Goal: Navigation & Orientation: Find specific page/section

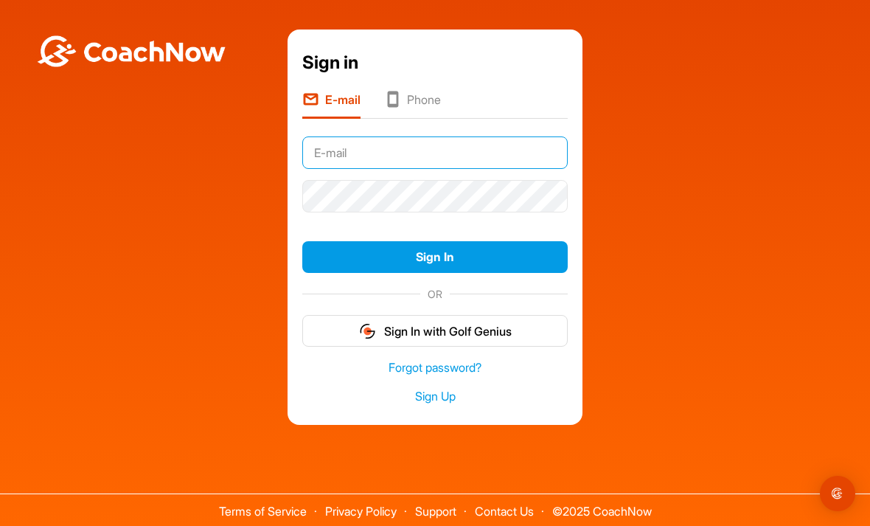
type input "[EMAIL_ADDRESS][DOMAIN_NAME]"
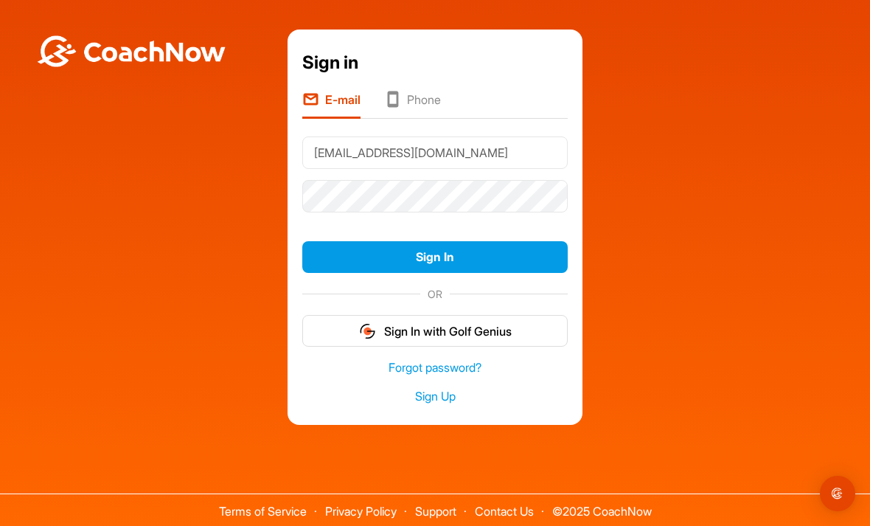
click at [435, 273] on button "Sign In" at bounding box center [434, 257] width 265 height 32
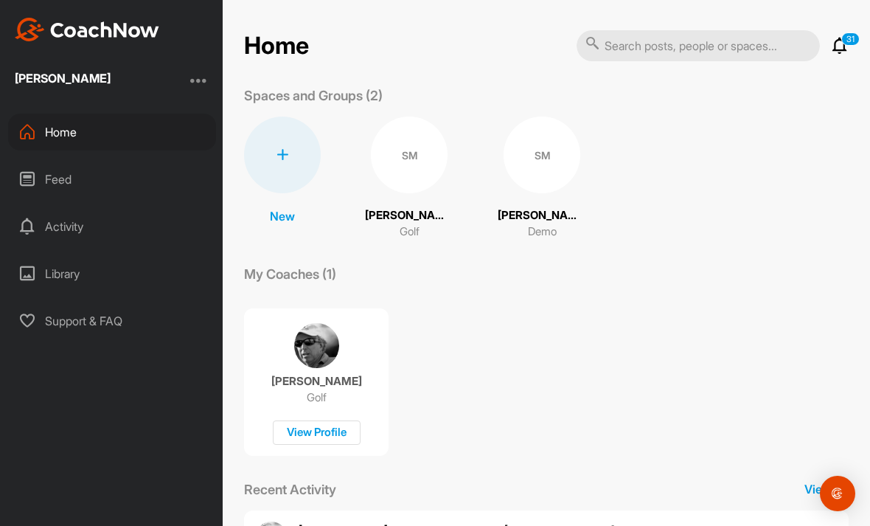
click at [408, 157] on div "SM" at bounding box center [409, 155] width 77 height 77
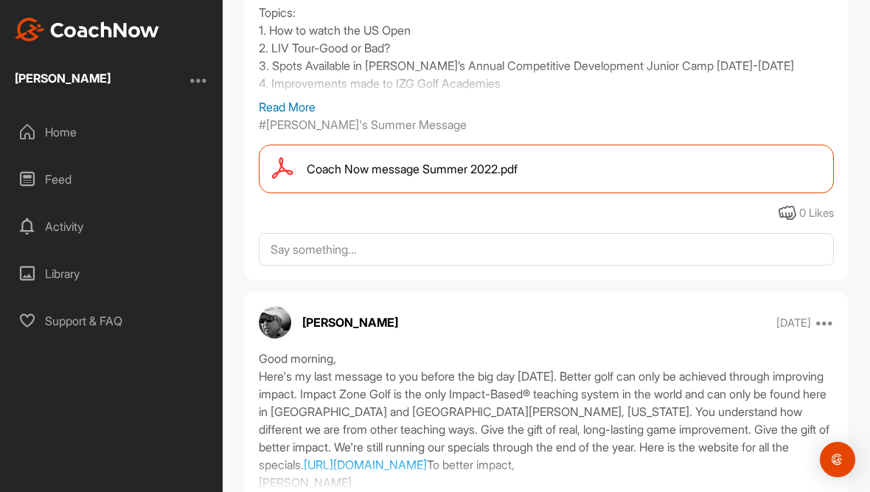
scroll to position [2662, 0]
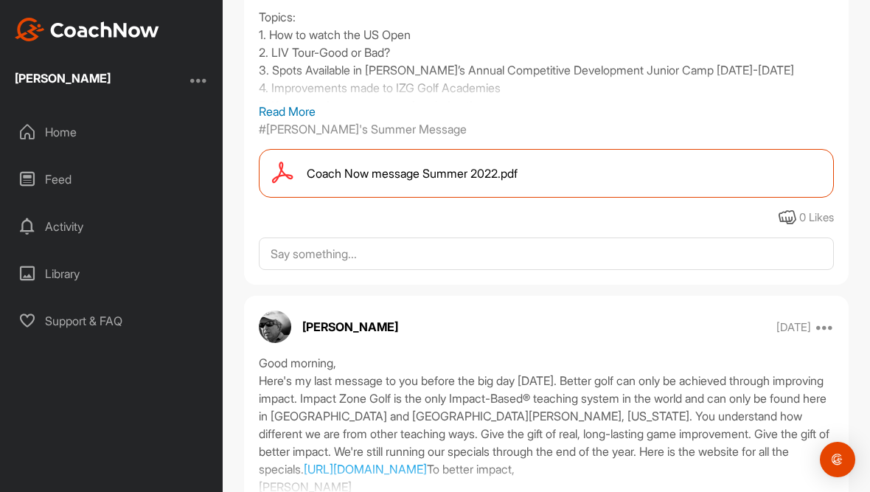
click at [58, 276] on div "Library" at bounding box center [112, 273] width 208 height 37
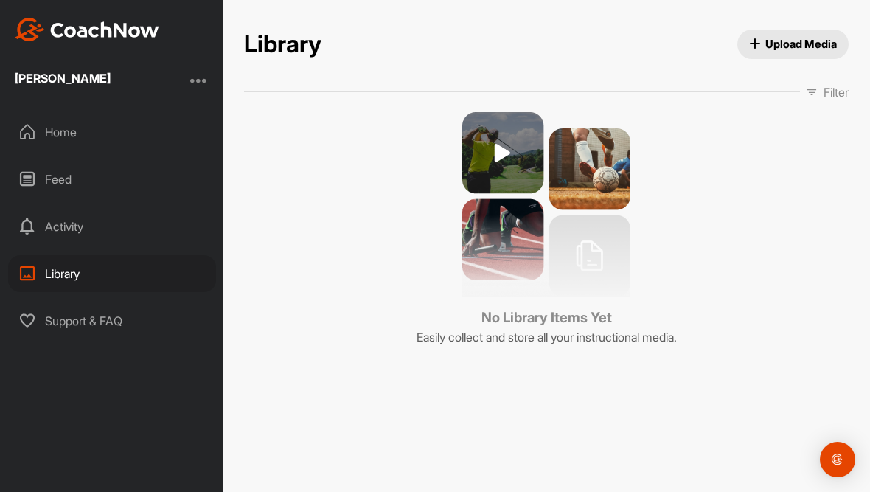
click at [52, 222] on div "Activity" at bounding box center [112, 226] width 208 height 37
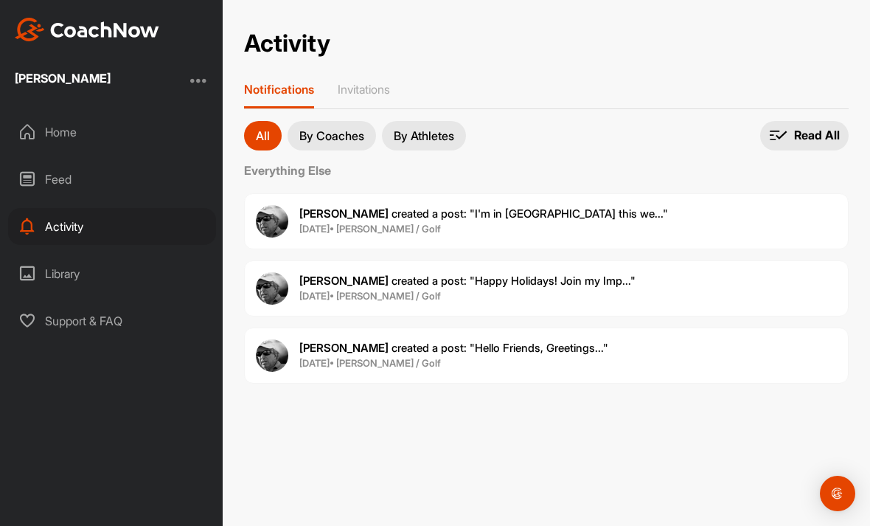
click at [49, 181] on div "Feed" at bounding box center [112, 179] width 208 height 37
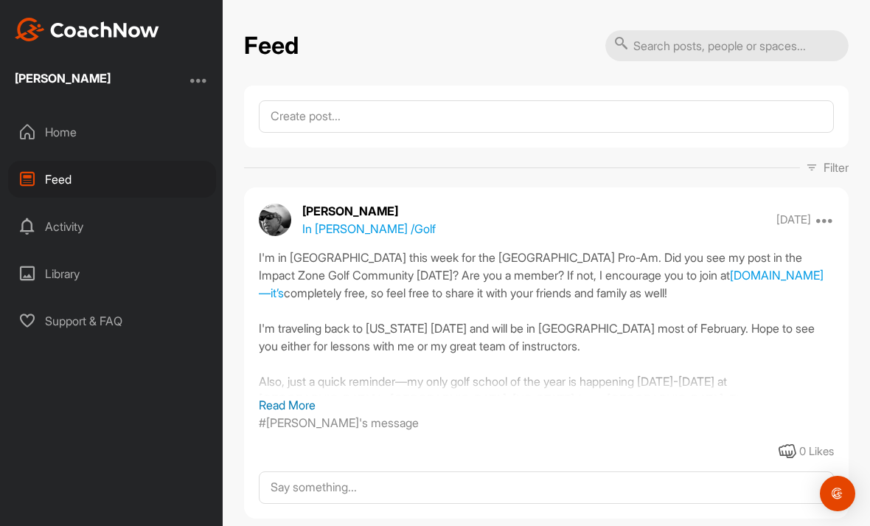
click at [41, 131] on div "Home" at bounding box center [112, 132] width 208 height 37
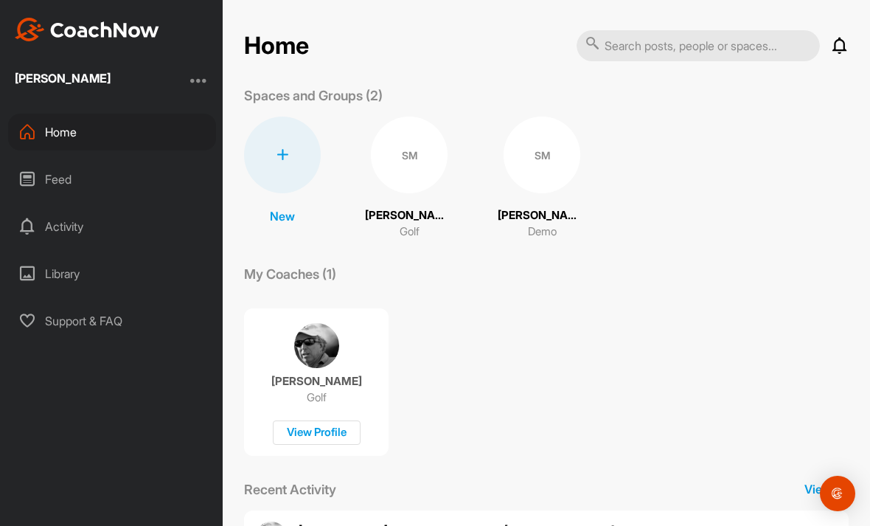
click at [541, 161] on div "SM" at bounding box center [542, 155] width 77 height 77
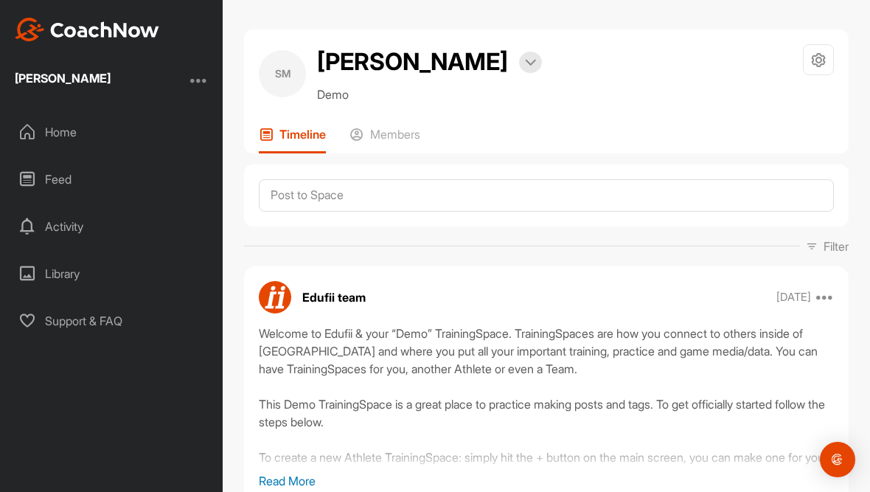
click at [399, 127] on p "Members" at bounding box center [395, 134] width 50 height 15
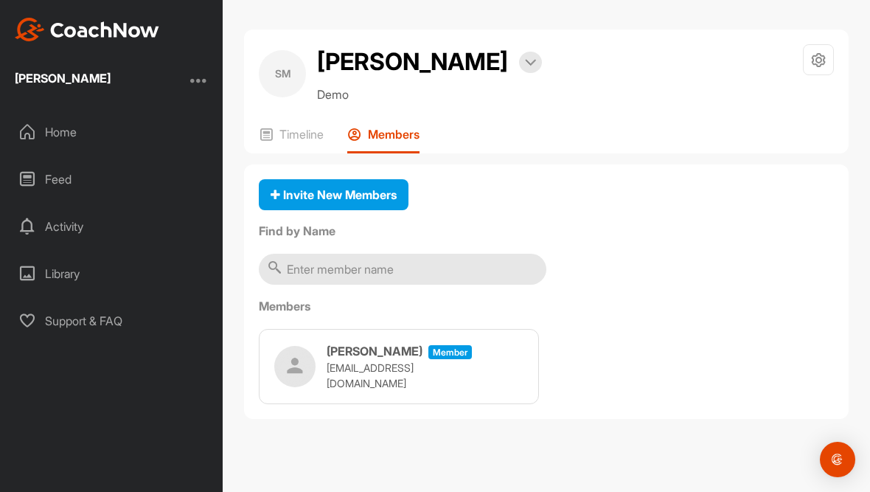
click at [379, 369] on p "[EMAIL_ADDRESS][DOMAIN_NAME]" at bounding box center [400, 375] width 147 height 31
click at [370, 360] on h3 "Sam Meade" at bounding box center [375, 351] width 96 height 18
click at [822, 62] on icon at bounding box center [819, 60] width 17 height 17
click at [767, 256] on div "Invite New Members Find by Name Members Sam Meade Member sammeade@charter.net" at bounding box center [546, 291] width 605 height 255
click at [841, 465] on img "Open Intercom Messenger" at bounding box center [838, 460] width 18 height 18
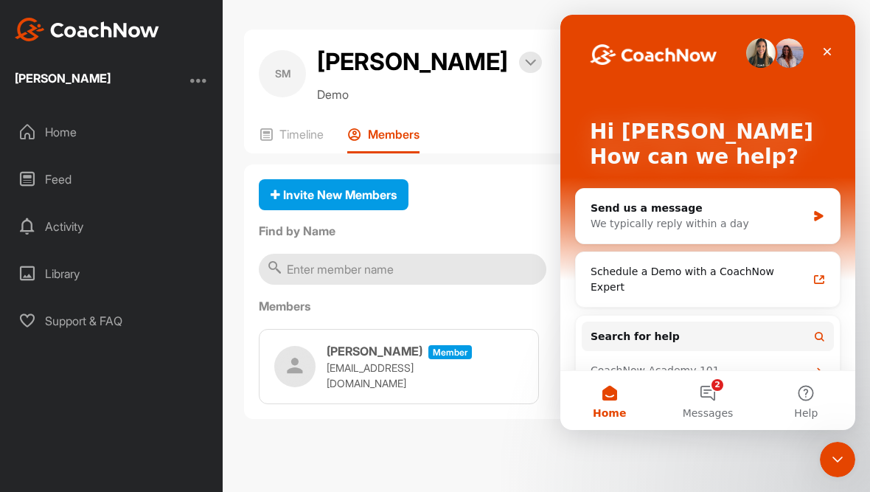
click at [743, 455] on div "SM Sam Meade Bookings Demo Space Settings Your Notifications Timeline Members I…" at bounding box center [547, 246] width 648 height 492
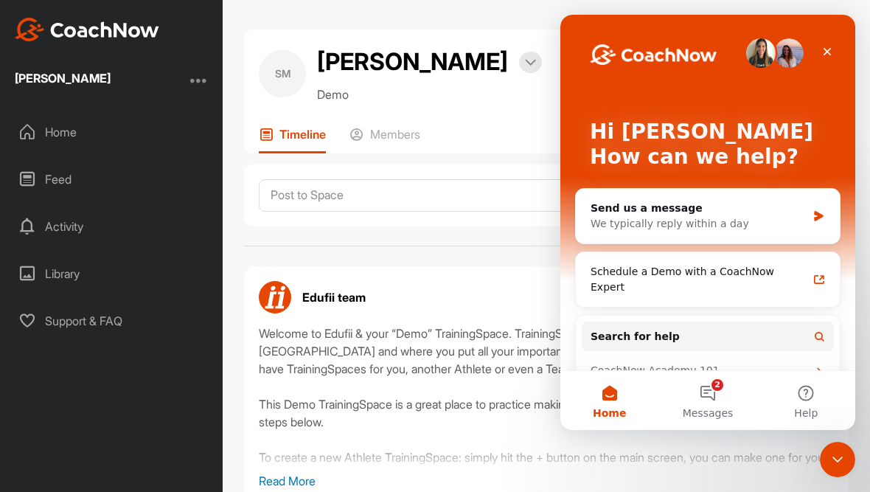
scroll to position [1, 0]
click at [820, 51] on div "Close" at bounding box center [827, 51] width 27 height 27
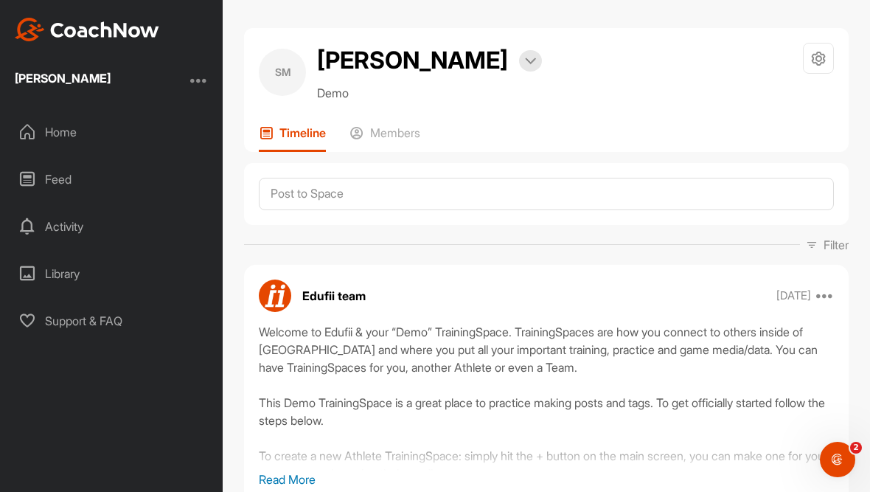
scroll to position [0, 0]
